Goal: Task Accomplishment & Management: Use online tool/utility

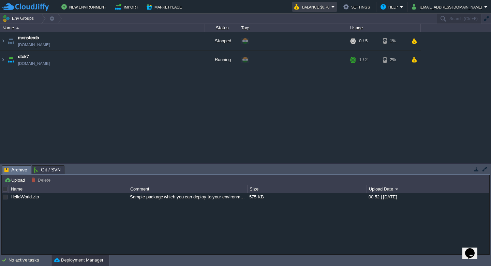
click at [332, 6] on button "Balance $0.78" at bounding box center [312, 7] width 37 height 8
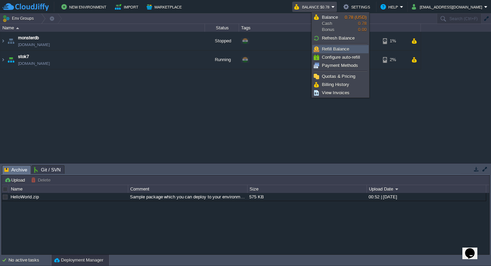
click at [347, 47] on span "Refill Balance" at bounding box center [335, 48] width 27 height 5
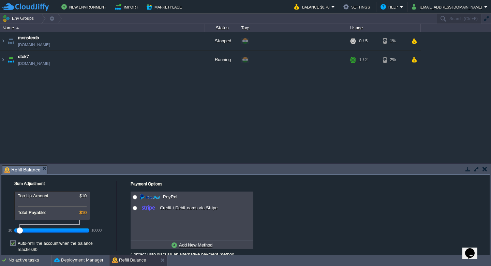
drag, startPoint x: 32, startPoint y: 231, endPoint x: 5, endPoint y: 234, distance: 27.5
click at [5, 234] on div "10 10000" at bounding box center [56, 228] width 102 height 16
click at [293, 211] on div "Payment Options No payment methods available PayPal Credit / Debit cards via St…" at bounding box center [302, 219] width 370 height 89
click at [73, 245] on label "Auto-refill the account when the balance reaches $0" at bounding box center [65, 246] width 95 height 12
click at [19, 240] on input "checkbox" at bounding box center [16, 238] width 4 height 4
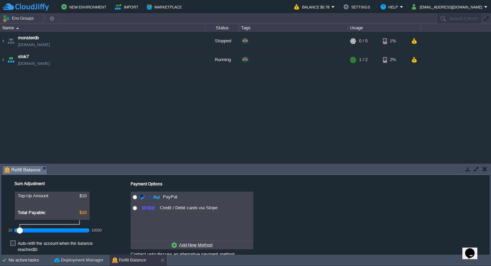
click at [97, 242] on label "Auto-refill the account when the balance reaches $0" at bounding box center [65, 246] width 95 height 12
click at [19, 240] on input "checkbox" at bounding box center [16, 238] width 4 height 4
checkbox input "true"
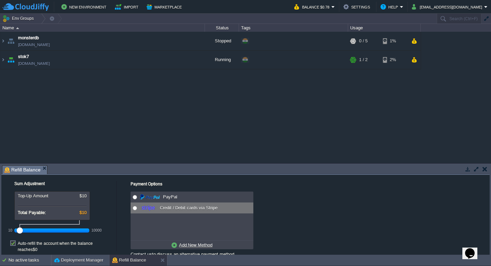
radio input "true"
click at [136, 208] on input "radio" at bounding box center [135, 208] width 4 height 4
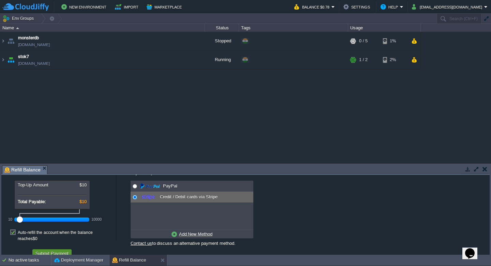
click at [46, 250] on button "Submit Payment" at bounding box center [51, 253] width 37 height 6
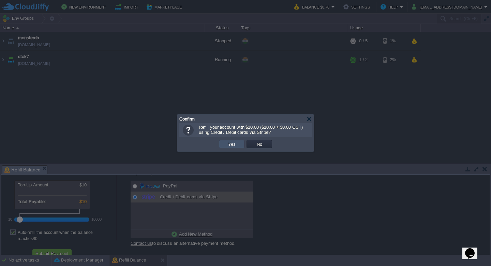
click at [233, 146] on button "Yes" at bounding box center [232, 144] width 12 height 6
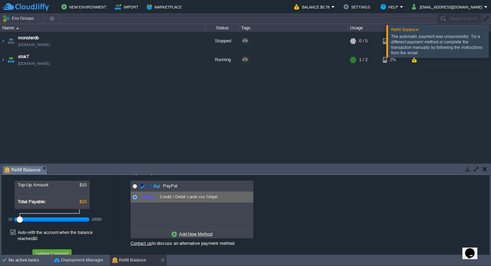
click at [439, 44] on div "The automatic payment was unsuccessful. Try a different payment method or compl…" at bounding box center [438, 45] width 95 height 22
click at [478, 9] on button "[EMAIL_ADDRESS][DOMAIN_NAME]" at bounding box center [448, 7] width 72 height 8
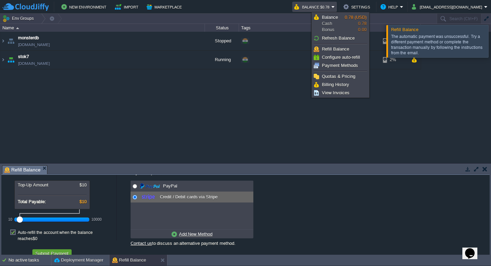
click at [335, 8] on em "Balance $0.78" at bounding box center [314, 7] width 41 height 8
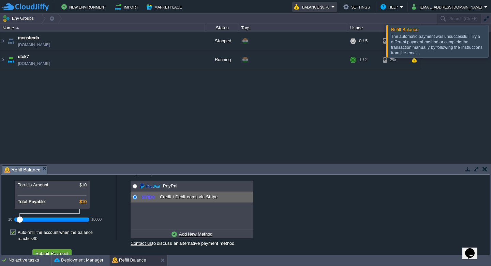
click at [335, 8] on em "Balance $0.78" at bounding box center [314, 7] width 41 height 8
click at [372, 8] on button "Settings" at bounding box center [357, 7] width 29 height 8
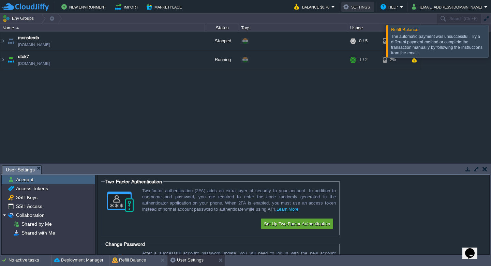
click at [372, 8] on button "Settings" at bounding box center [357, 7] width 29 height 8
click at [332, 9] on button "Balance $0.78" at bounding box center [312, 7] width 37 height 8
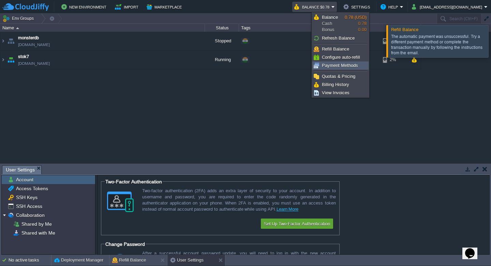
click at [339, 63] on span "Payment Methods" at bounding box center [340, 65] width 36 height 5
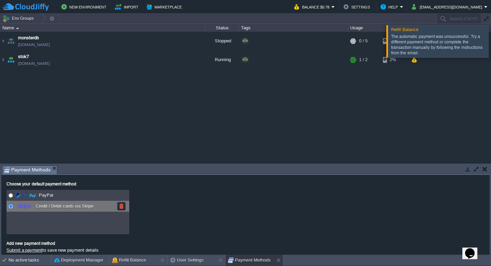
click at [50, 207] on body "New Environment Import Marketplace Bonus $0.00 Upgrade Account Balance $0.78 Se…" at bounding box center [245, 133] width 491 height 266
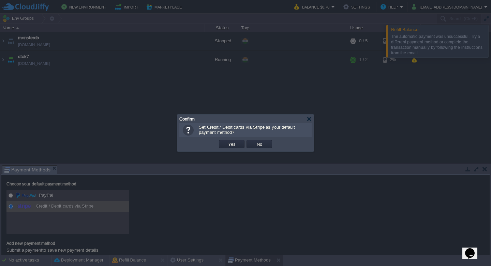
click at [306, 118] on div "Confirm" at bounding box center [245, 119] width 132 height 8
click at [308, 118] on div at bounding box center [309, 118] width 5 height 5
radio input "false"
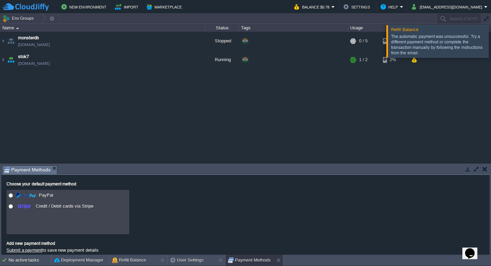
click at [32, 250] on link "Submit a payment" at bounding box center [24, 249] width 36 height 5
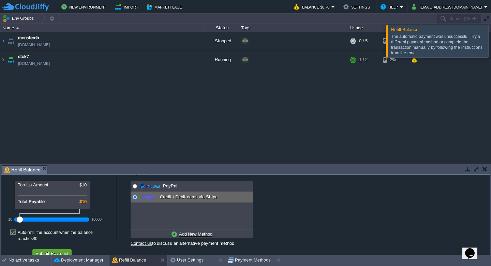
click at [142, 243] on link "Contact us" at bounding box center [141, 242] width 21 height 5
click at [332, 8] on button "Balance $0.78" at bounding box center [312, 7] width 37 height 8
click at [372, 7] on button "Settings" at bounding box center [357, 7] width 29 height 8
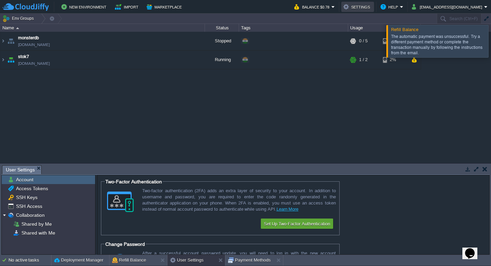
click at [372, 9] on button "Settings" at bounding box center [357, 7] width 29 height 8
click at [400, 7] on button "Help" at bounding box center [390, 7] width 19 height 8
click at [477, 7] on button "[EMAIL_ADDRESS][DOMAIN_NAME]" at bounding box center [448, 7] width 72 height 8
click at [476, 8] on button "[EMAIL_ADDRESS][DOMAIN_NAME]" at bounding box center [448, 7] width 72 height 8
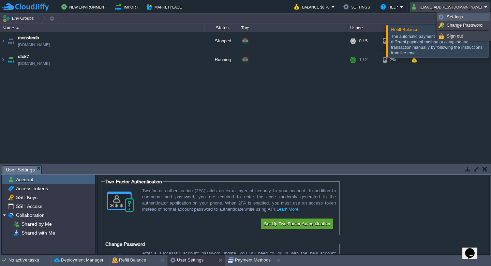
click at [454, 17] on span "Settings" at bounding box center [455, 16] width 16 height 5
click at [480, 5] on button "[EMAIL_ADDRESS][DOMAIN_NAME]" at bounding box center [448, 7] width 72 height 8
click at [458, 17] on span "Settings" at bounding box center [455, 16] width 16 height 5
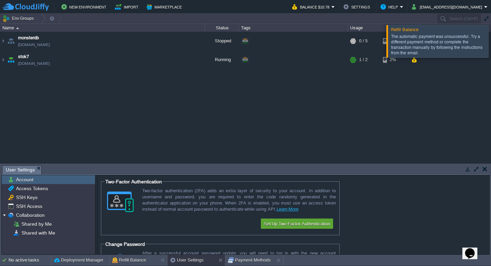
click at [199, 107] on div "monsterdb [DOMAIN_NAME] Stopped + Add to Env Group RAM 0% CPU 0% 0 / 5 1% stok7…" at bounding box center [245, 97] width 491 height 131
click at [491, 38] on div at bounding box center [499, 41] width 0 height 32
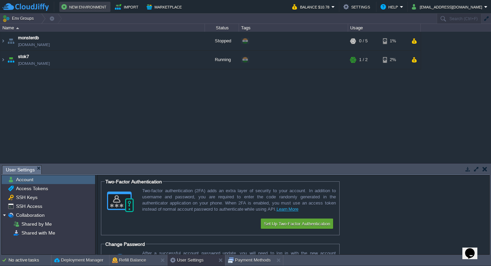
click at [79, 7] on button "New Environment" at bounding box center [84, 7] width 47 height 8
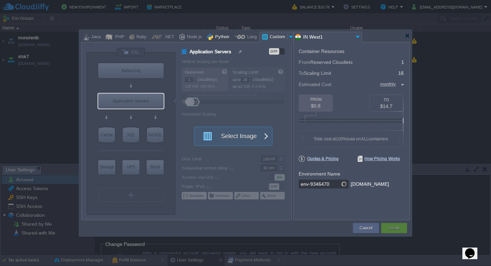
click at [215, 37] on div "Python" at bounding box center [221, 37] width 16 height 10
type input "Application Servers"
type input "4"
type input "Apache Python..."
type input "Python 3.13.7"
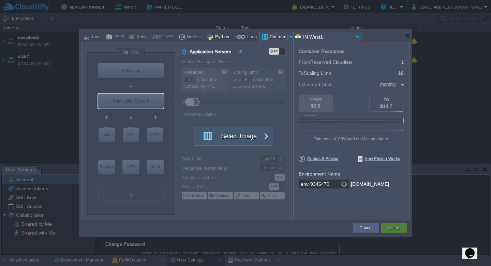
type input "Stateful"
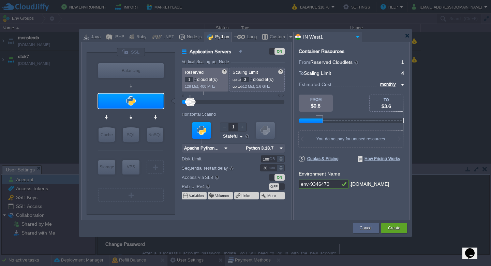
type input "1"
type input "0"
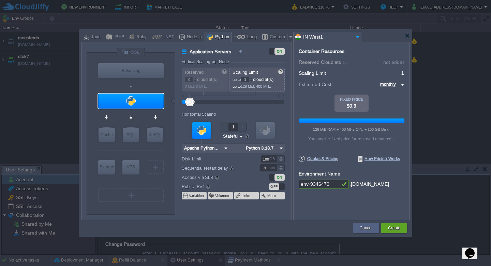
drag, startPoint x: 192, startPoint y: 104, endPoint x: 188, endPoint y: 106, distance: 4.8
click at [188, 106] on form "Vertical Scaling per Node Reserved 0 cloudlet(s) 0 MiB, 0 MHz Scaling Limit up …" at bounding box center [236, 139] width 109 height 160
type input "NGINX 1.28.0"
click at [139, 53] on div at bounding box center [131, 51] width 29 height 9
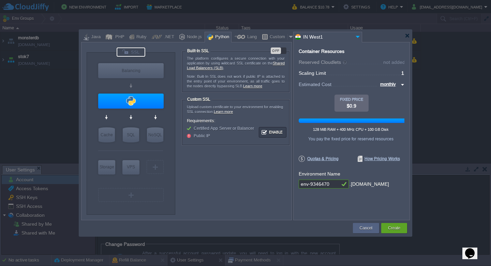
click at [277, 53] on div "OFF" at bounding box center [276, 50] width 10 height 6
drag, startPoint x: 332, startPoint y: 183, endPoint x: 266, endPoint y: 182, distance: 65.2
click at [266, 183] on div "VM Balancing VM Application Servers VM Cache VM SQL VM NoSQL VM Storage VM VPS …" at bounding box center [245, 131] width 329 height 178
type input "monsterpy"
click at [274, 185] on form "The platform configures a secure connection with your application by using wild…" at bounding box center [236, 127] width 109 height 160
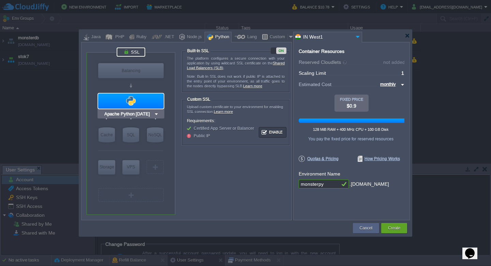
click at [144, 104] on div at bounding box center [130, 100] width 65 height 15
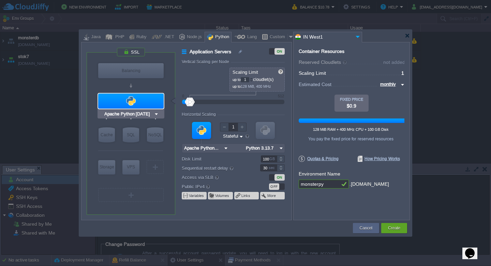
click at [156, 115] on img at bounding box center [156, 114] width 5 height 7
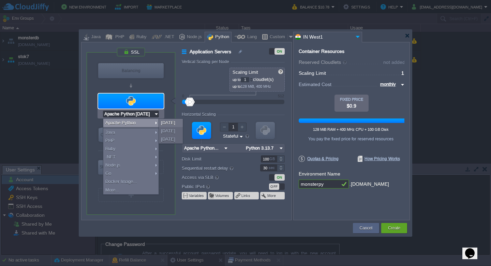
click at [183, 79] on div "Reserved 0 cloudlet(s) 0 MiB, 0 MHz Scaling Limit up to 1 cloudlet(s) up to 128…" at bounding box center [233, 80] width 103 height 24
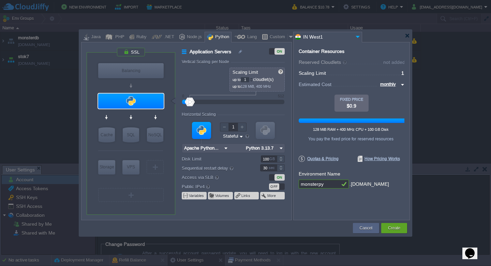
type input "Apache Python [DATE]"
click at [394, 226] on button "Create" at bounding box center [394, 227] width 12 height 7
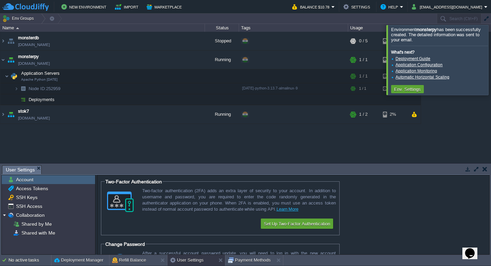
click at [491, 63] on div at bounding box center [499, 60] width 0 height 70
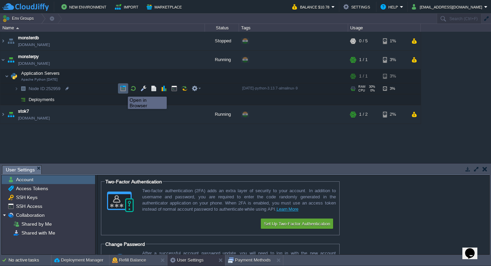
click at [123, 90] on button "button" at bounding box center [123, 88] width 6 height 6
